Goal: Task Accomplishment & Management: Use online tool/utility

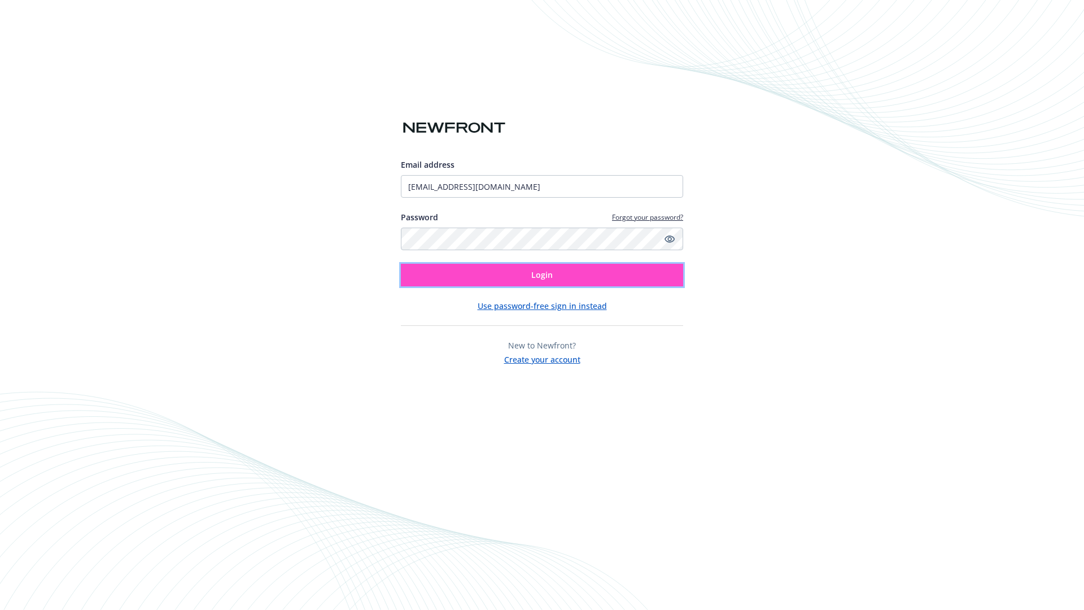
click at [542, 275] on span "Login" at bounding box center [541, 274] width 21 height 11
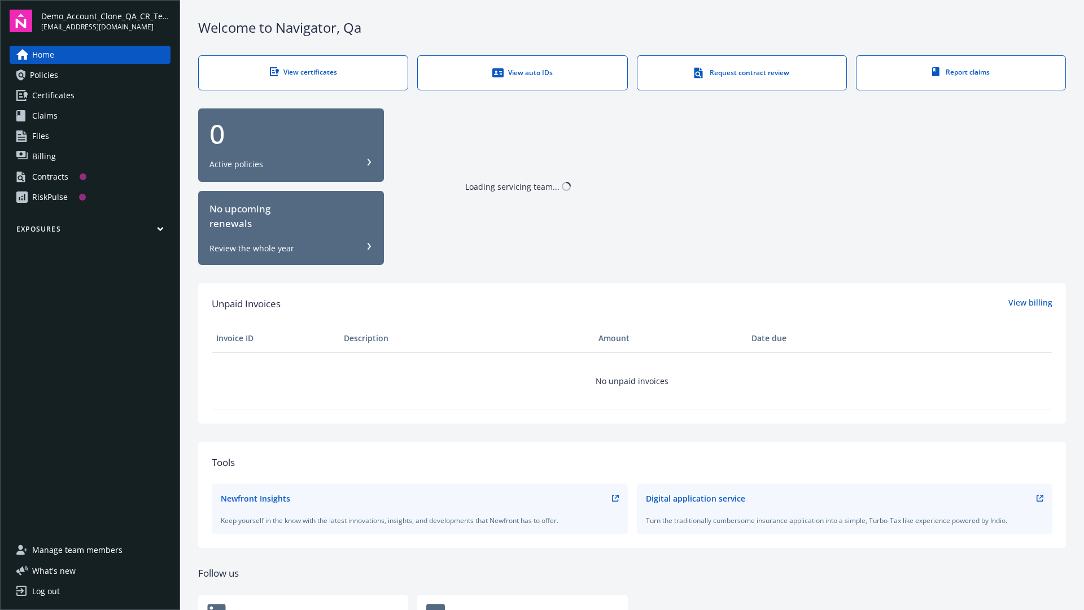
click at [106, 21] on span "Demo_Account_Clone_QA_CR_Tests_Prospect" at bounding box center [105, 16] width 129 height 12
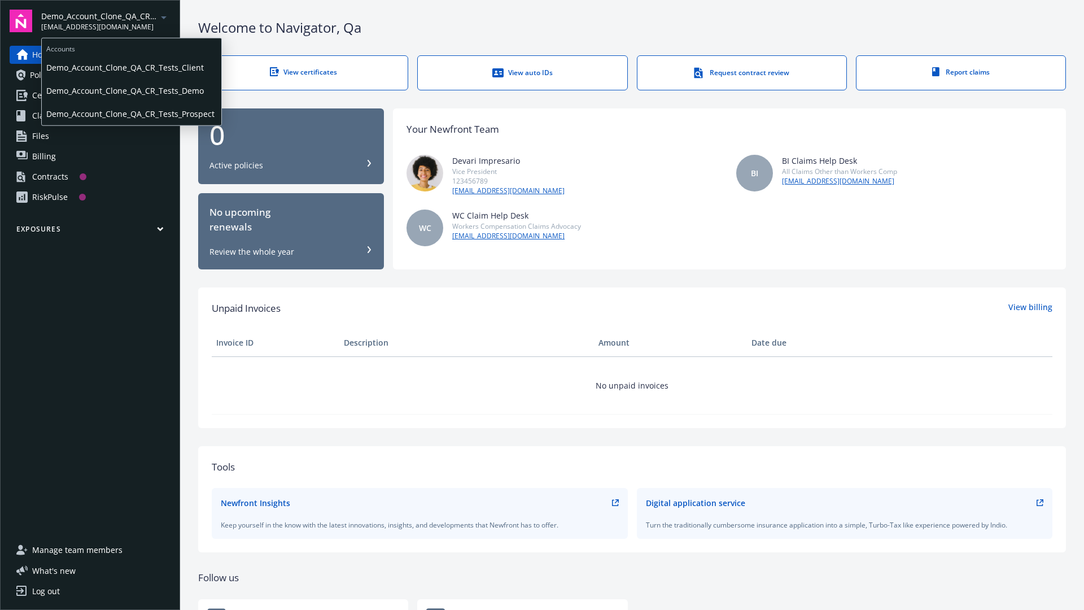
click at [130, 67] on span "Demo_Account_Clone_QA_CR_Tests_Client" at bounding box center [131, 67] width 171 height 23
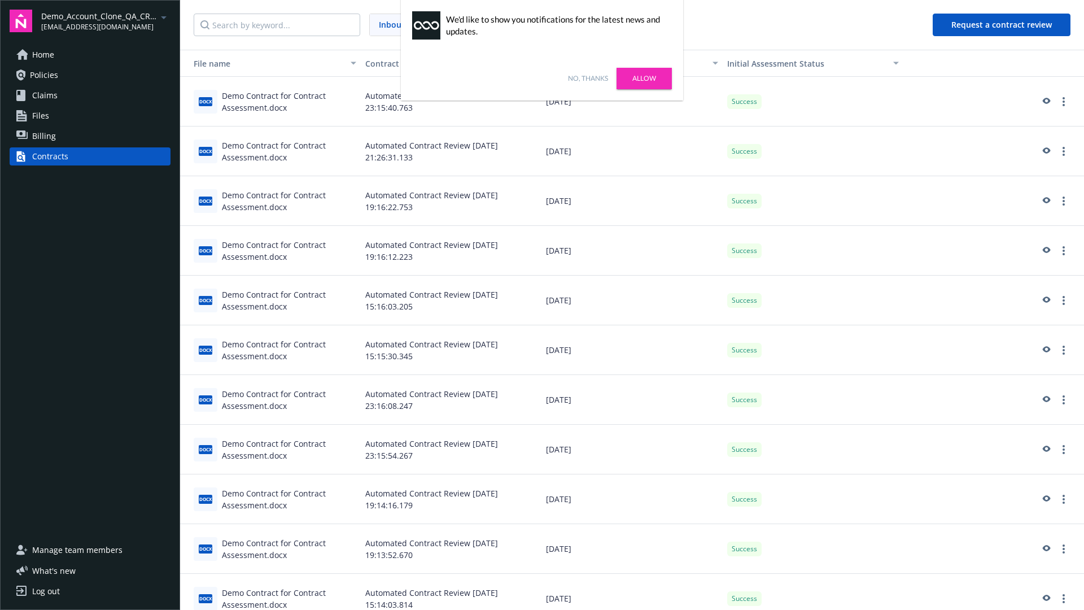
click at [588, 79] on link "No, thanks" at bounding box center [588, 78] width 40 height 10
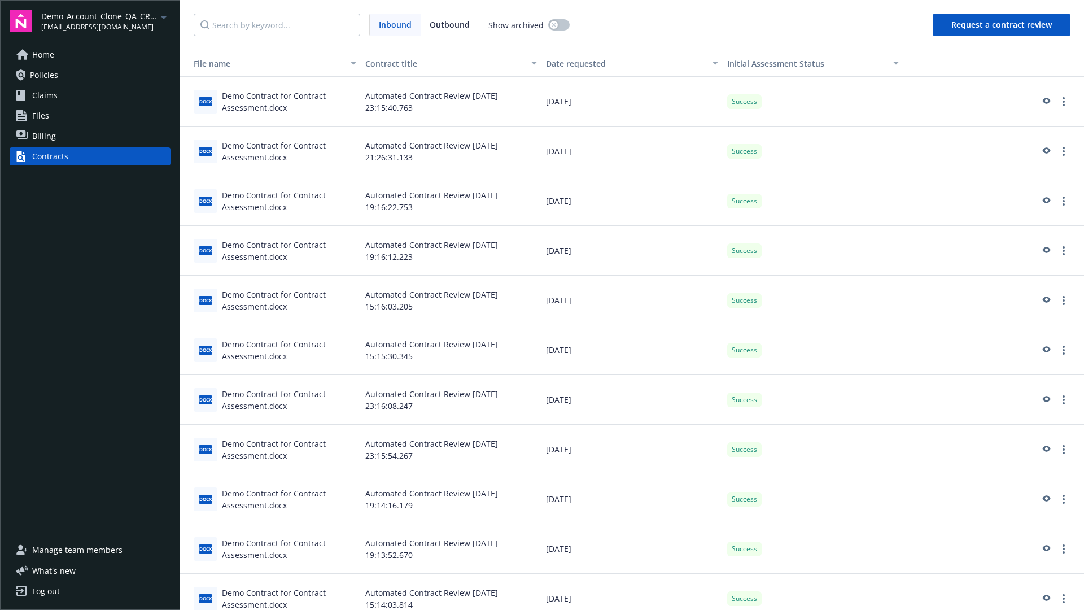
click at [1002, 25] on button "Request a contract review" at bounding box center [1002, 25] width 138 height 23
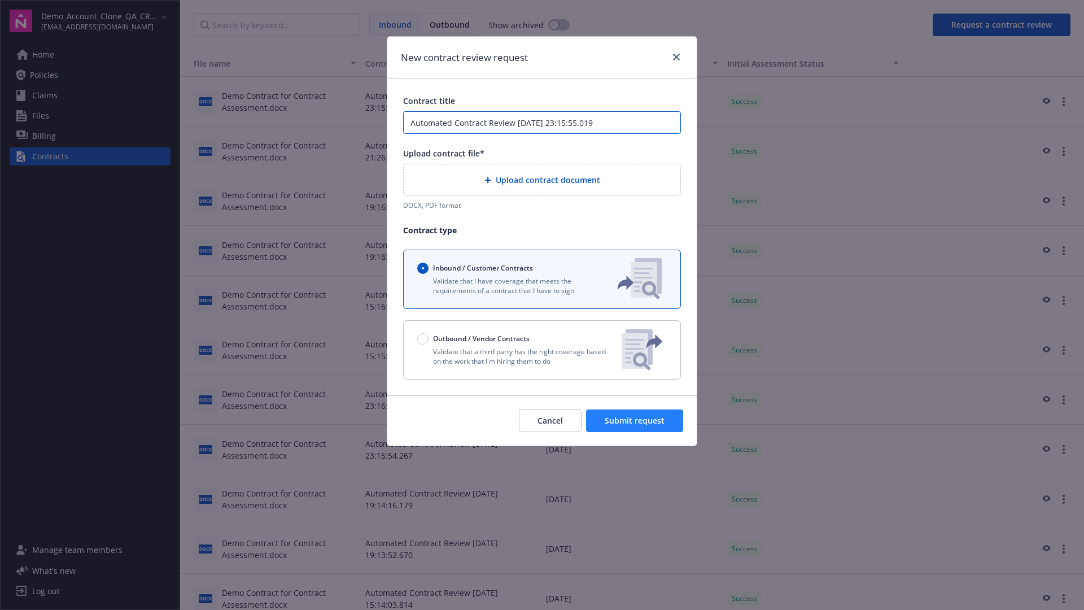
type input "Automated Contract Review 08-27-2025 23:15:55.019"
click at [542, 350] on p "Validate that a third party has the right coverage based on the work that I'm h…" at bounding box center [514, 356] width 195 height 19
radio input "false"
radio input "true"
click at [635, 426] on span "Submit request" at bounding box center [635, 420] width 60 height 11
